Goal: Task Accomplishment & Management: Use online tool/utility

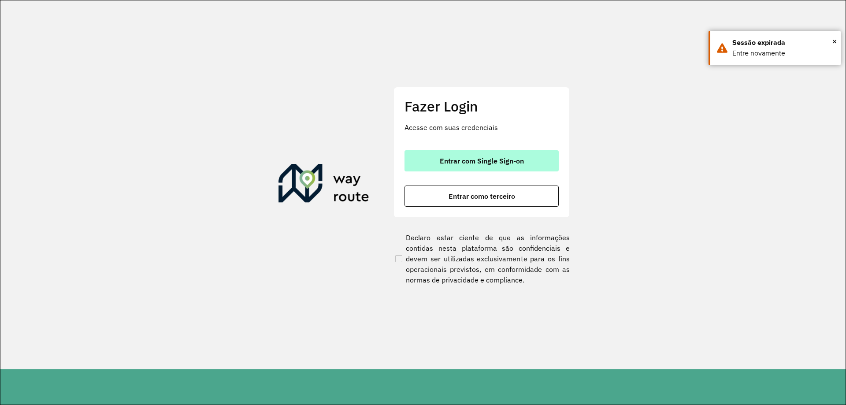
click at [476, 158] on span "Entrar com Single Sign-on" at bounding box center [482, 160] width 84 height 7
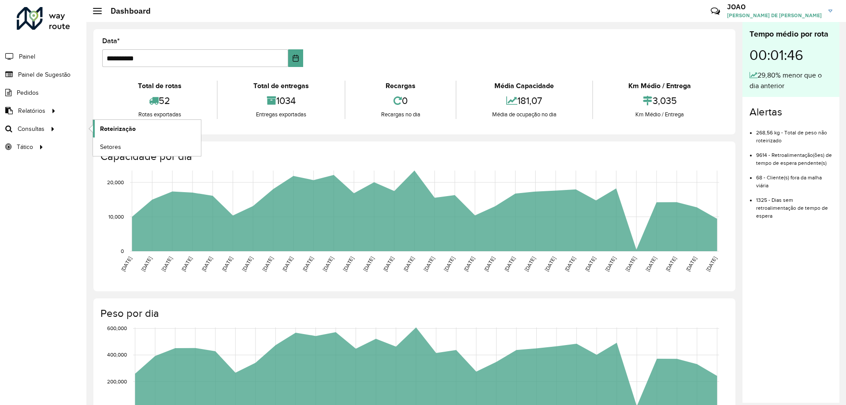
click at [115, 130] on span "Roteirização" at bounding box center [118, 128] width 36 height 9
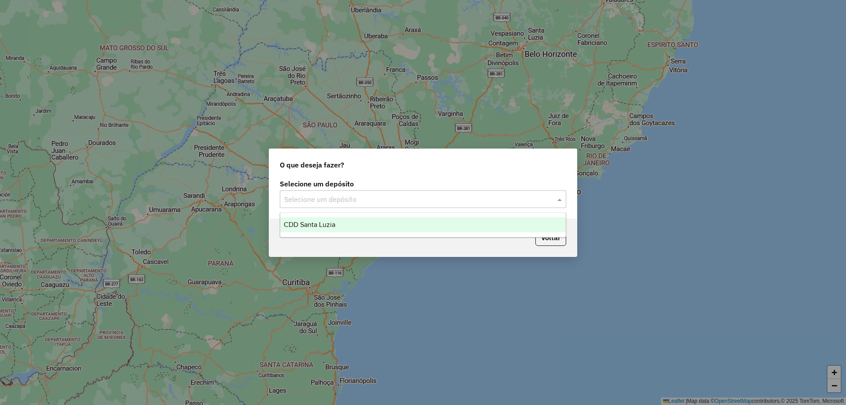
click at [372, 201] on input "text" at bounding box center [414, 199] width 260 height 11
click at [368, 219] on div "CDD Santa Luzia" at bounding box center [423, 224] width 286 height 15
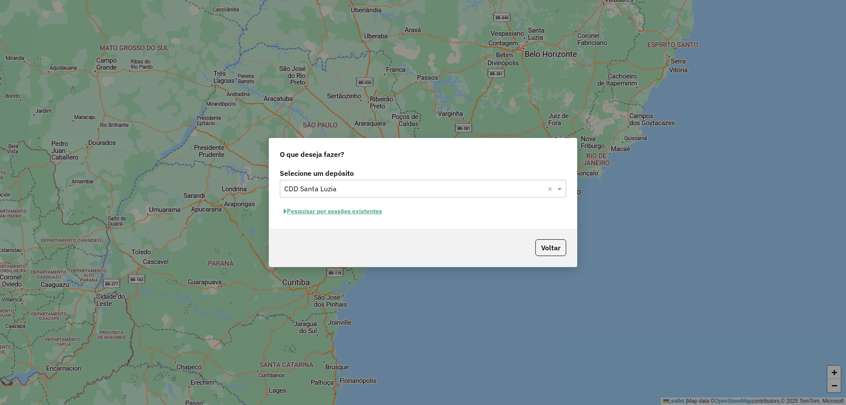
click at [380, 209] on button "Pesquisar por sessões existentes" at bounding box center [333, 212] width 106 height 14
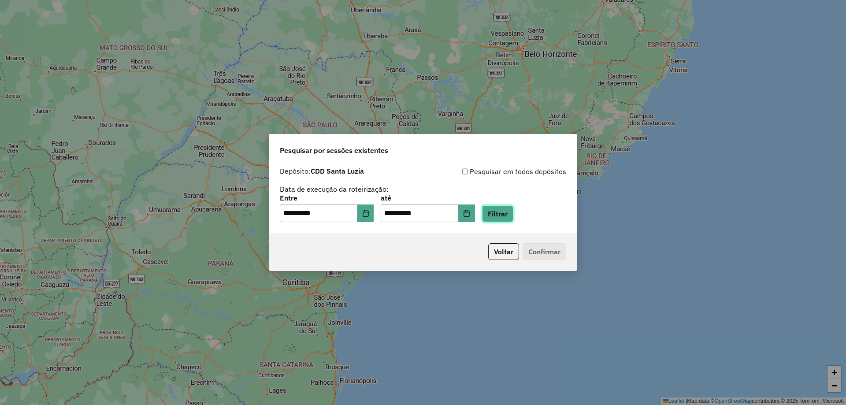
click at [502, 214] on button "Filtrar" at bounding box center [497, 213] width 31 height 17
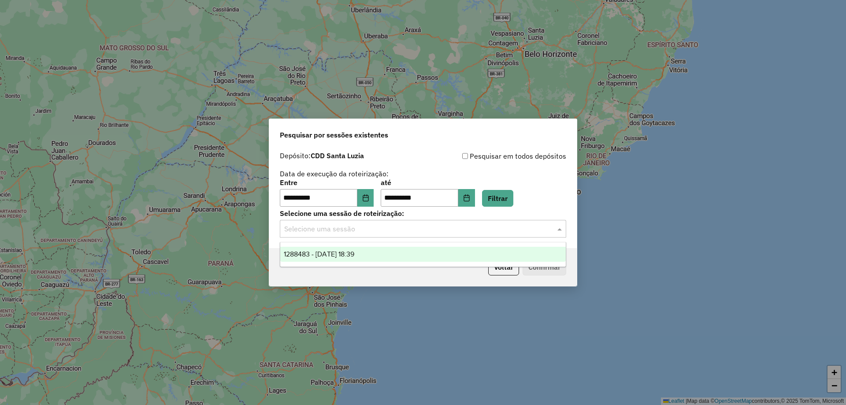
click at [376, 230] on input "text" at bounding box center [414, 229] width 260 height 11
click at [377, 253] on div "1288483 - 04/10/2025 18:39" at bounding box center [423, 254] width 286 height 15
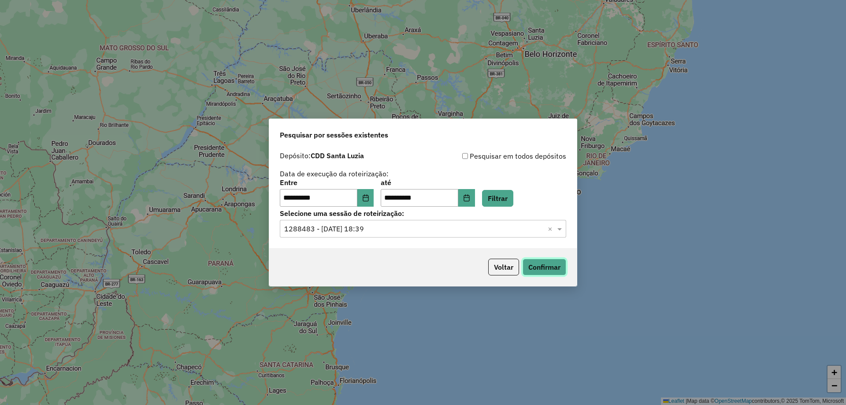
click at [540, 271] on button "Confirmar" at bounding box center [545, 267] width 44 height 17
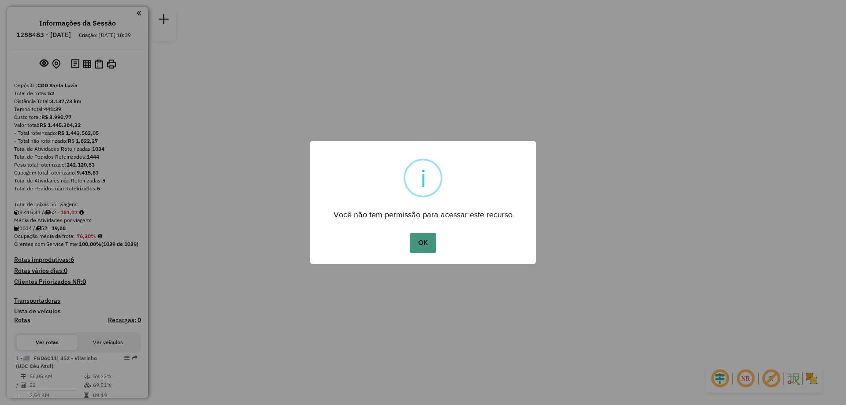
click at [430, 237] on button "OK" at bounding box center [423, 243] width 26 height 20
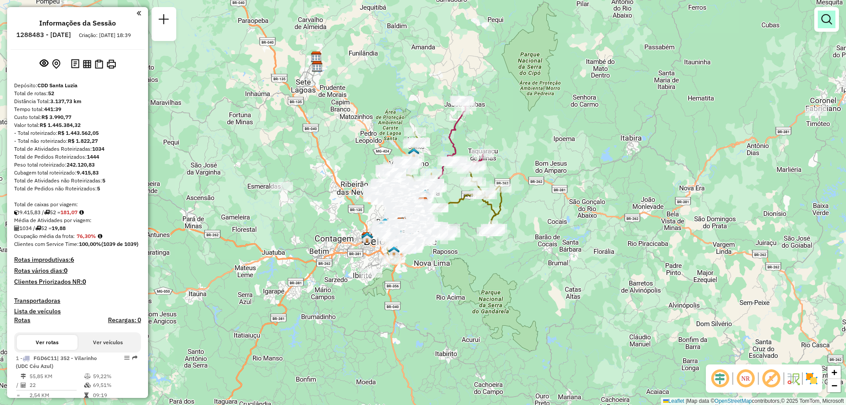
click at [824, 22] on em at bounding box center [827, 19] width 11 height 11
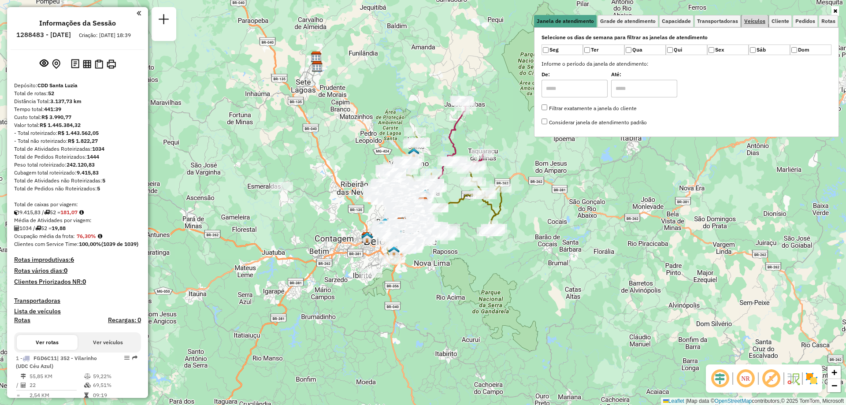
click at [763, 19] on span "Veículos" at bounding box center [755, 21] width 21 height 5
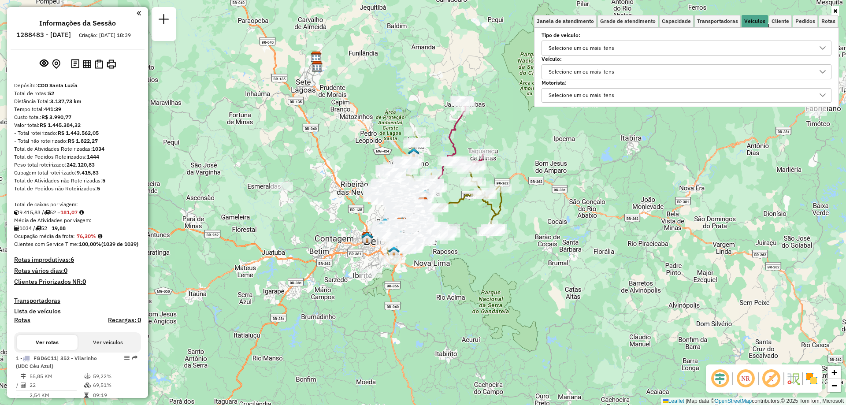
click at [574, 70] on div "Selecione um ou mais itens" at bounding box center [582, 72] width 72 height 14
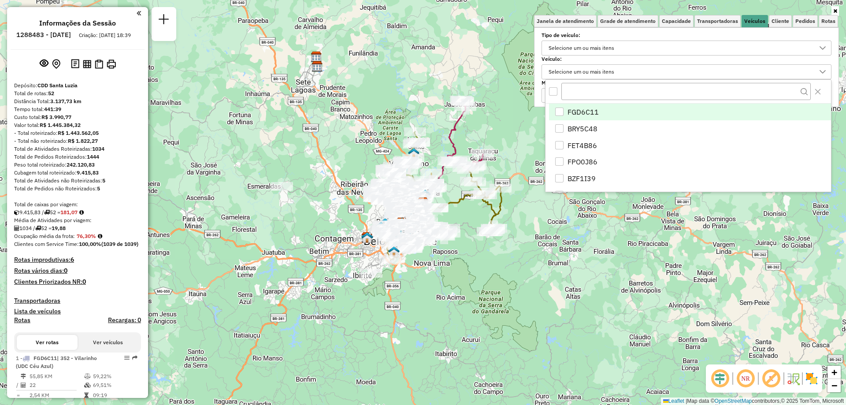
scroll to position [5, 30]
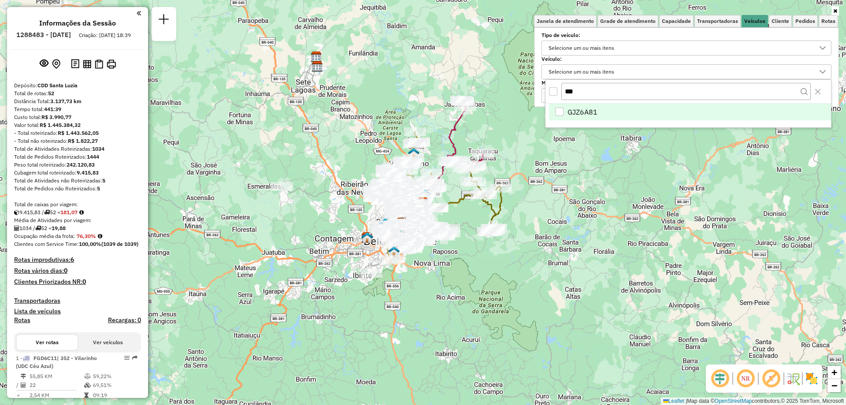
type input "***"
click at [574, 110] on span "GJZ6A81" at bounding box center [583, 112] width 30 height 11
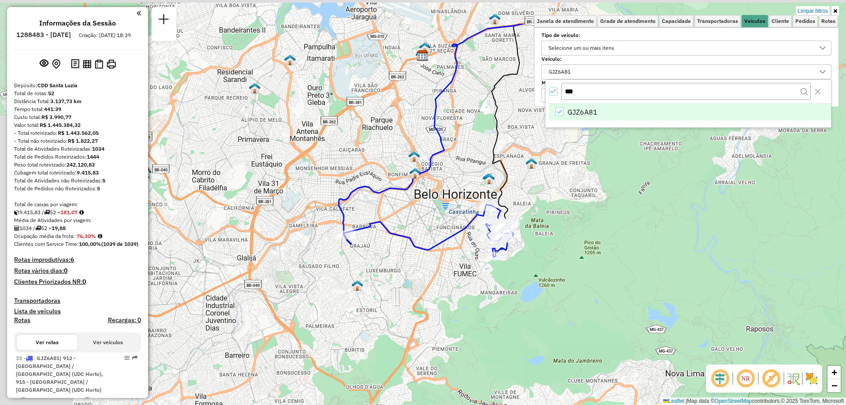
drag, startPoint x: 357, startPoint y: 197, endPoint x: 435, endPoint y: 261, distance: 101.1
click at [435, 261] on div "Limpar filtros Janela de atendimento Grade de atendimento Capacidade Transporta…" at bounding box center [423, 202] width 846 height 405
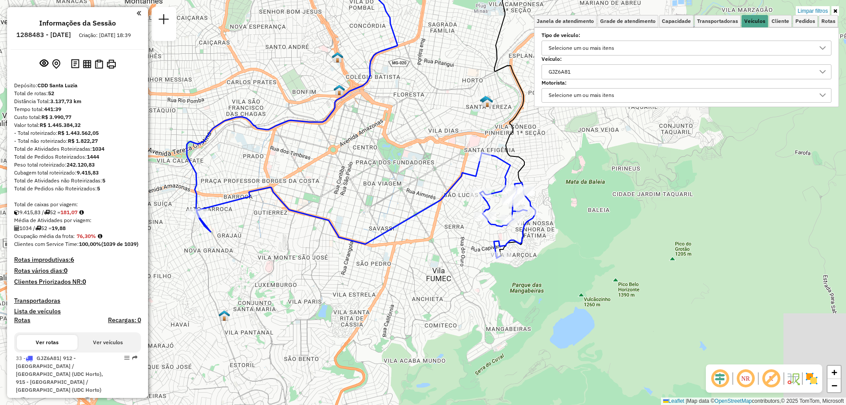
drag, startPoint x: 508, startPoint y: 232, endPoint x: 358, endPoint y: 212, distance: 151.6
click at [358, 212] on div "Limpar filtros Janela de atendimento Grade de atendimento Capacidade Transporta…" at bounding box center [423, 202] width 846 height 405
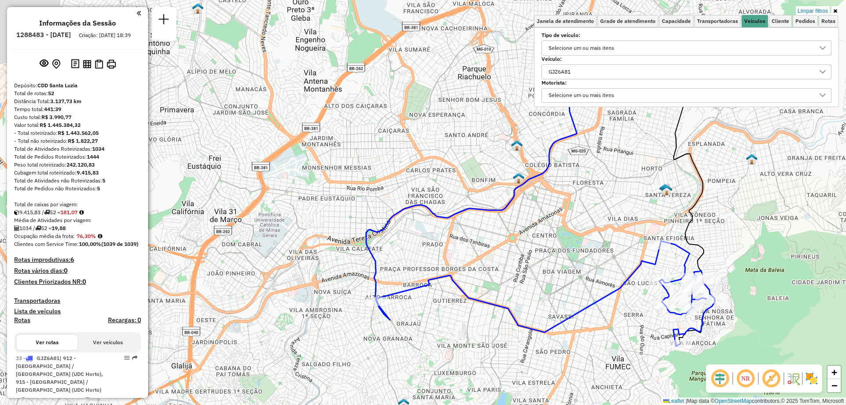
drag, startPoint x: 257, startPoint y: 232, endPoint x: 437, endPoint y: 320, distance: 199.9
click at [437, 320] on div "Limpar filtros Janela de atendimento Grade de atendimento Capacidade Transporta…" at bounding box center [423, 202] width 846 height 405
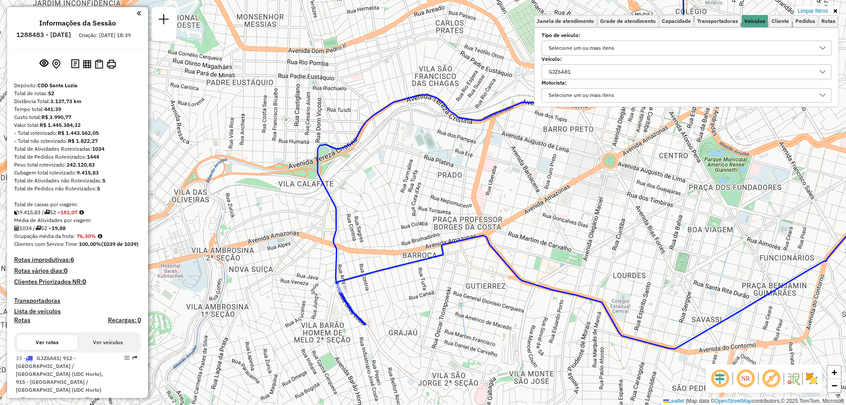
click at [449, 314] on div "Limpar filtros Janela de atendimento Grade de atendimento Capacidade Transporta…" at bounding box center [423, 202] width 846 height 405
